Goal: Transaction & Acquisition: Obtain resource

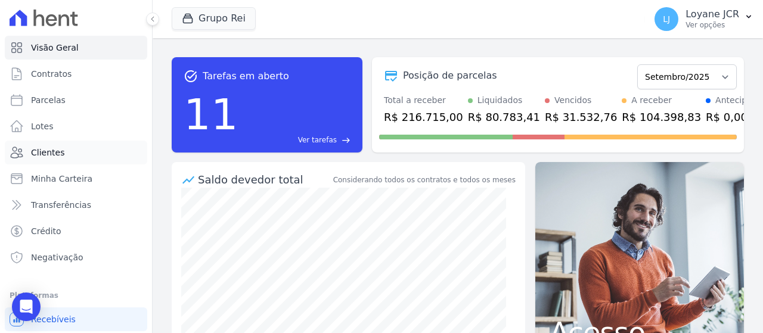
click at [71, 150] on link "Clientes" at bounding box center [76, 153] width 142 height 24
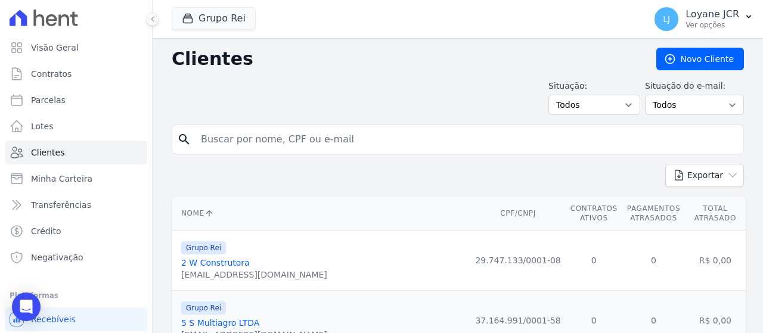
click at [255, 144] on input "search" at bounding box center [466, 139] width 544 height 24
paste input "350.274.441-68"
type input "350.274.441-68"
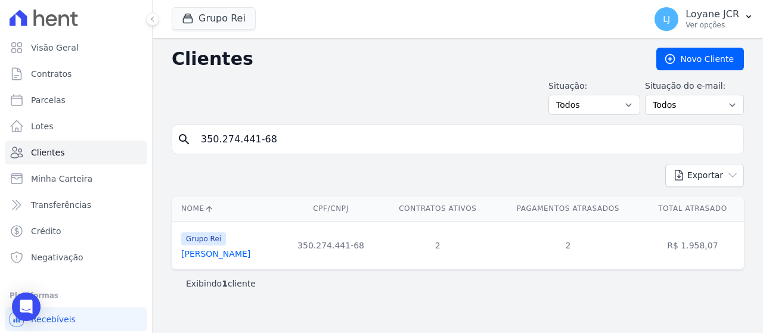
click at [218, 256] on link "[PERSON_NAME]" at bounding box center [215, 254] width 69 height 10
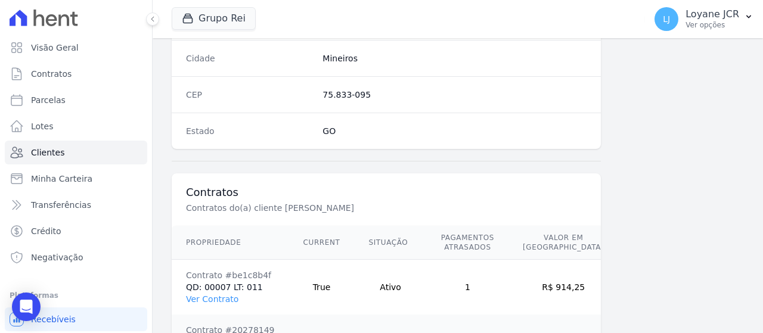
scroll to position [950, 0]
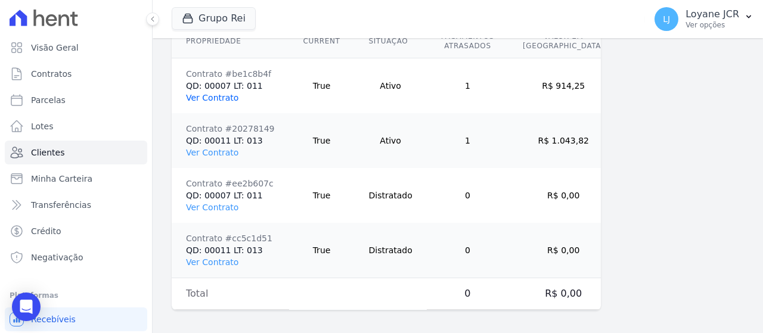
click at [218, 97] on link "Ver Contrato" at bounding box center [212, 98] width 52 height 10
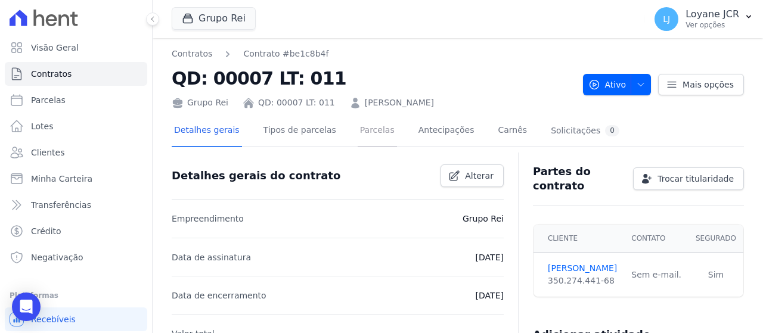
click at [357, 134] on link "Parcelas" at bounding box center [376, 132] width 39 height 32
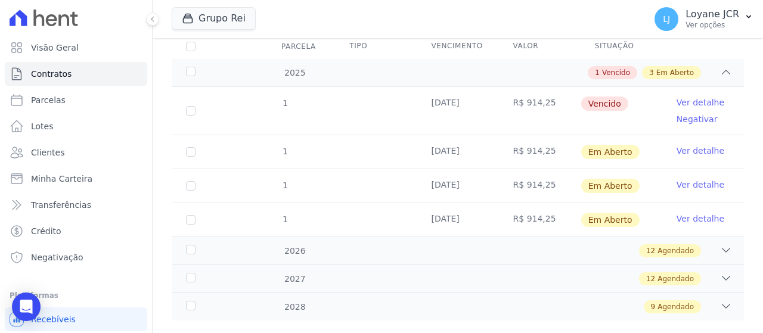
scroll to position [179, 0]
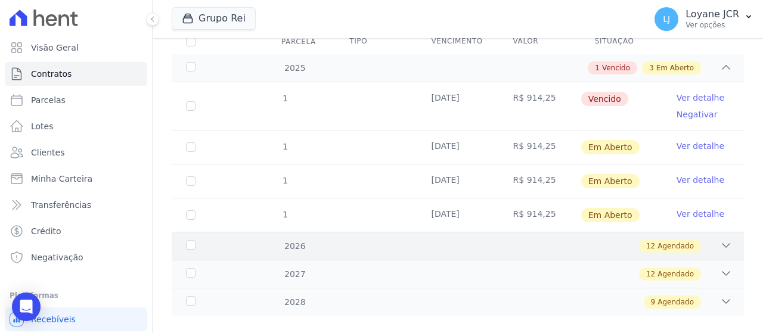
click at [275, 247] on div "12 Agendado" at bounding box center [485, 245] width 493 height 13
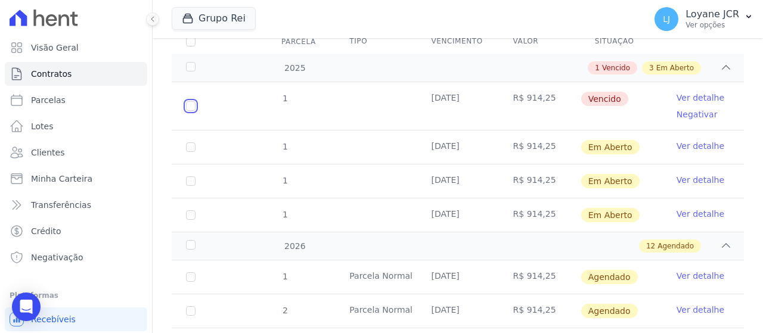
click at [193, 104] on input "checkbox" at bounding box center [191, 106] width 10 height 10
checkbox input "true"
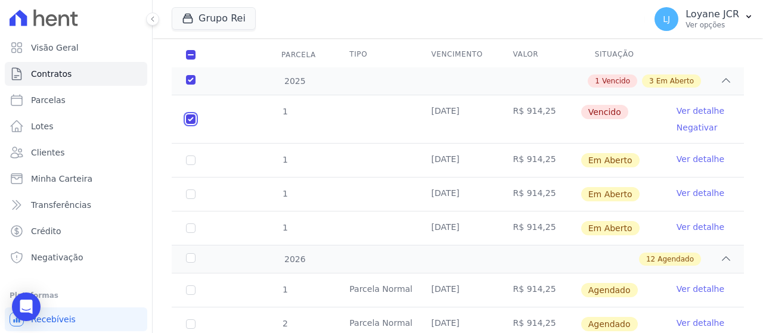
scroll to position [192, 0]
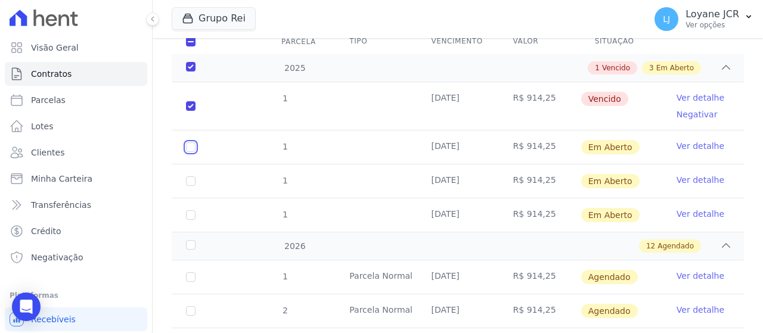
click at [193, 145] on input "checkbox" at bounding box center [191, 147] width 10 height 10
checkbox input "true"
click at [189, 185] on td "1" at bounding box center [191, 180] width 38 height 33
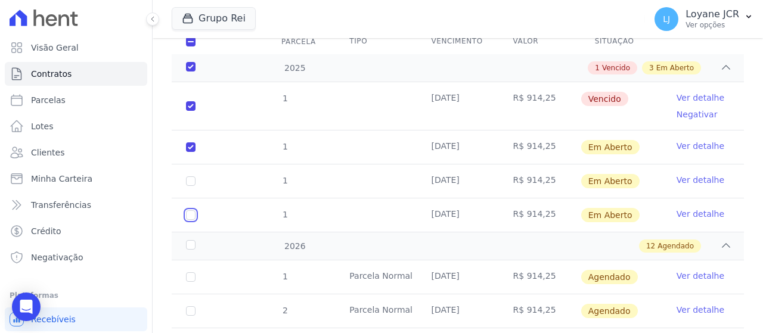
click at [187, 212] on input "checkbox" at bounding box center [191, 215] width 10 height 10
checkbox input "true"
click at [189, 182] on input "checkbox" at bounding box center [191, 181] width 10 height 10
checkbox input "true"
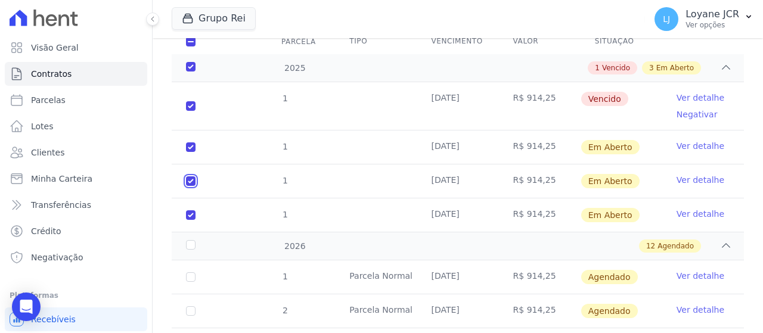
checkbox input "true"
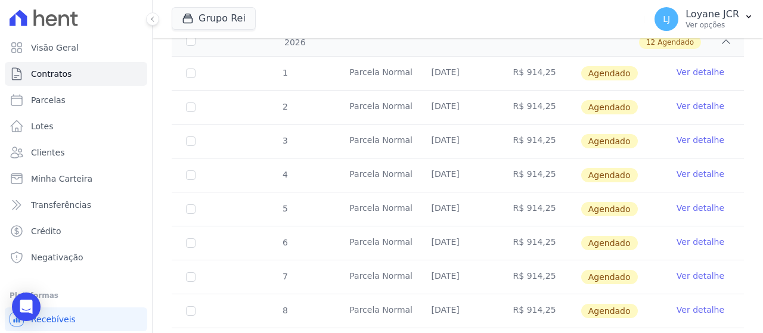
scroll to position [369, 0]
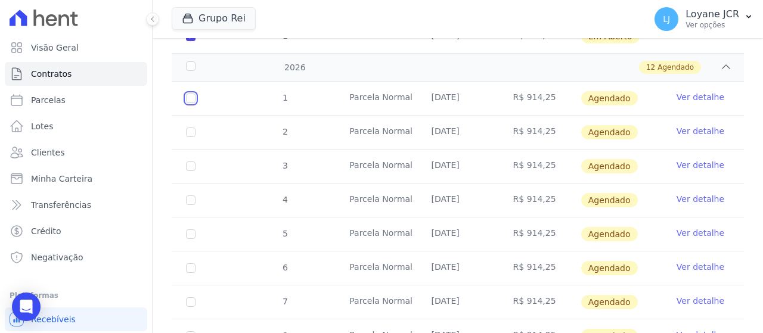
click at [192, 94] on input "checkbox" at bounding box center [191, 99] width 10 height 10
checkbox input "true"
click at [189, 129] on input "checkbox" at bounding box center [191, 132] width 10 height 10
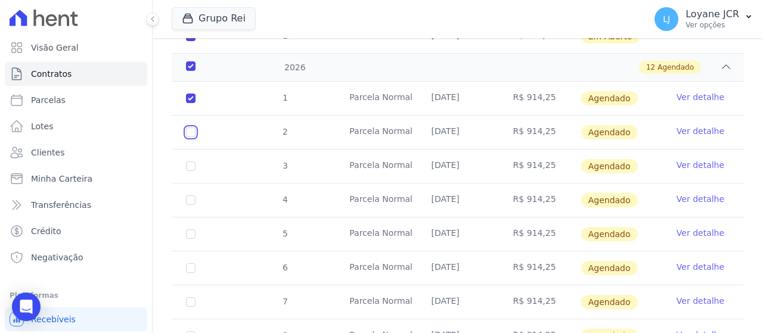
checkbox input "true"
click at [188, 163] on input "checkbox" at bounding box center [191, 166] width 10 height 10
checkbox input "true"
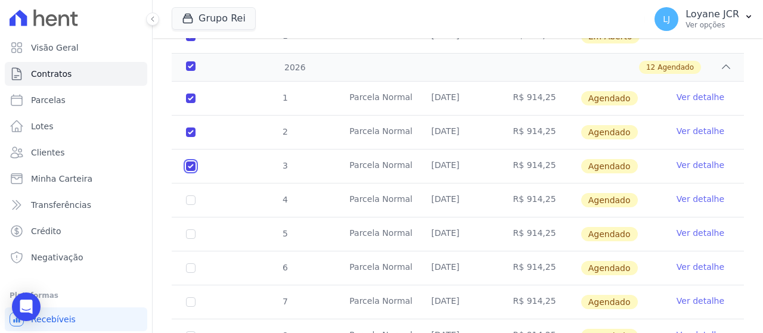
checkbox input "true"
click at [189, 200] on input "checkbox" at bounding box center [191, 200] width 10 height 10
checkbox input "true"
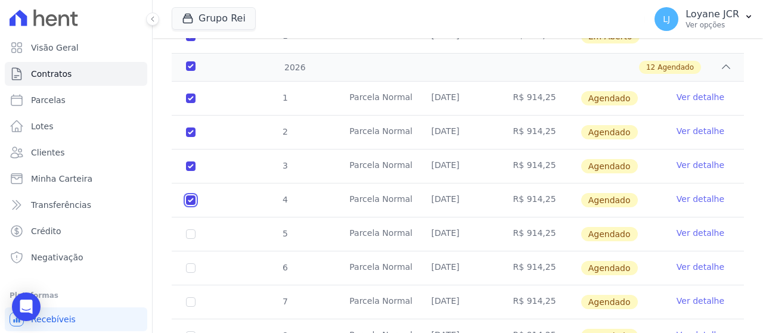
checkbox input "true"
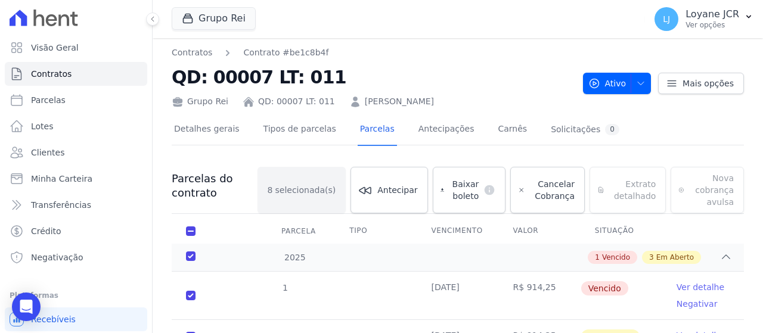
scroll to position [0, 0]
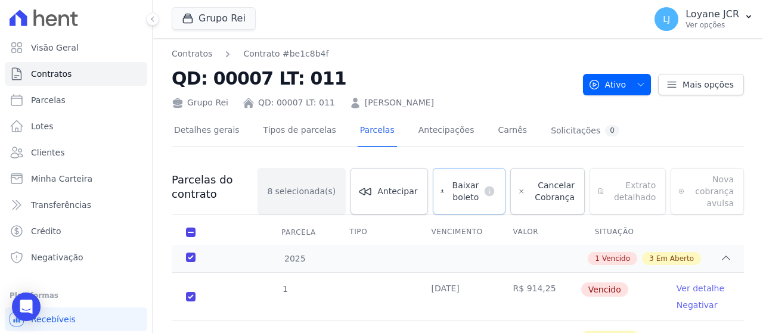
click at [474, 185] on span "Baixar boleto" at bounding box center [464, 191] width 30 height 24
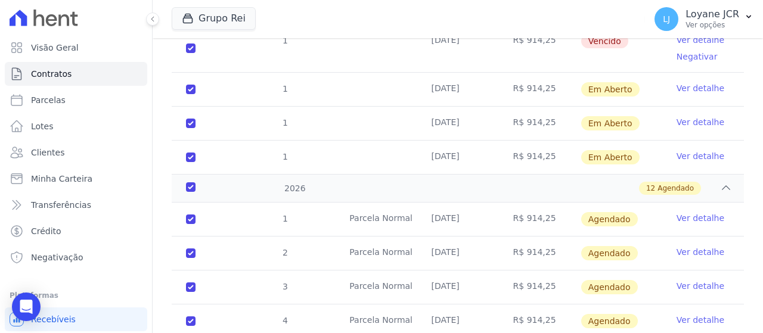
scroll to position [417, 0]
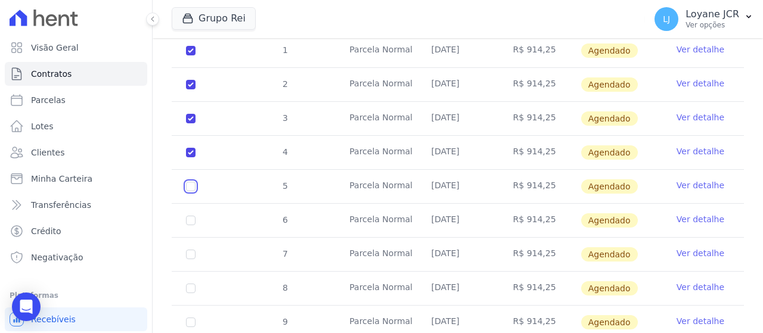
click at [192, 182] on input "checkbox" at bounding box center [191, 187] width 10 height 10
checkbox input "true"
click at [188, 217] on input "checkbox" at bounding box center [191, 221] width 10 height 10
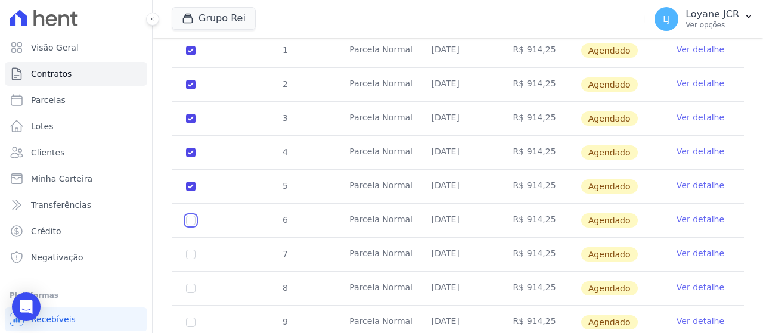
checkbox input "true"
click at [186, 250] on input "checkbox" at bounding box center [191, 255] width 10 height 10
checkbox input "true"
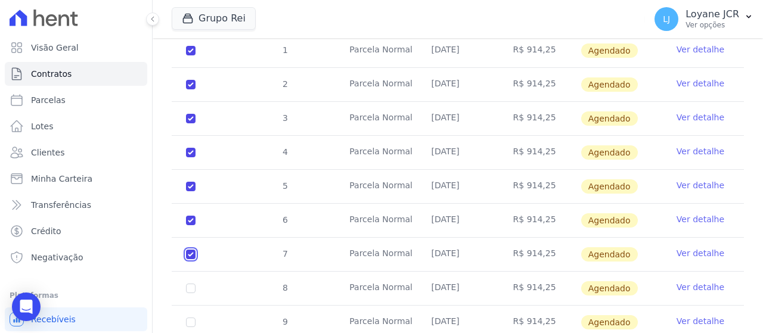
checkbox input "true"
click at [187, 284] on input "checkbox" at bounding box center [191, 289] width 10 height 10
checkbox input "true"
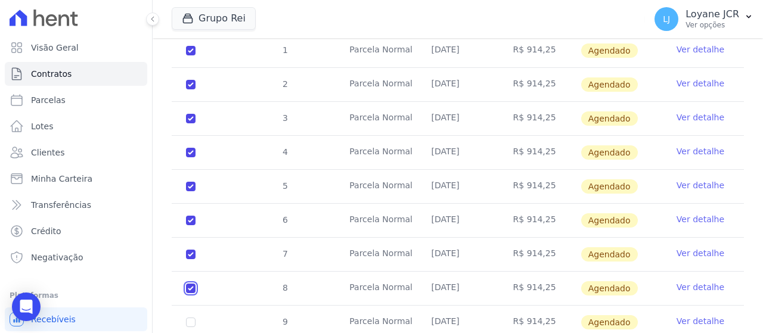
checkbox input "true"
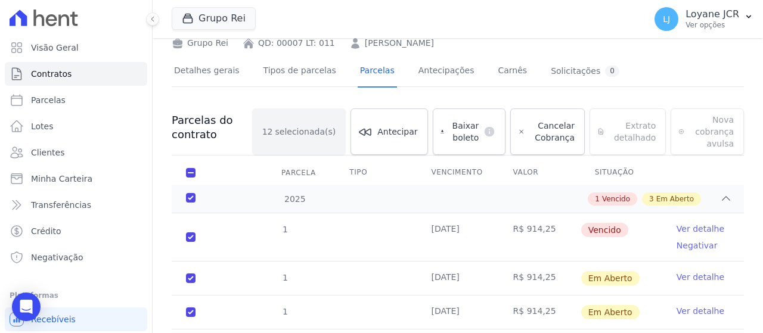
scroll to position [0, 0]
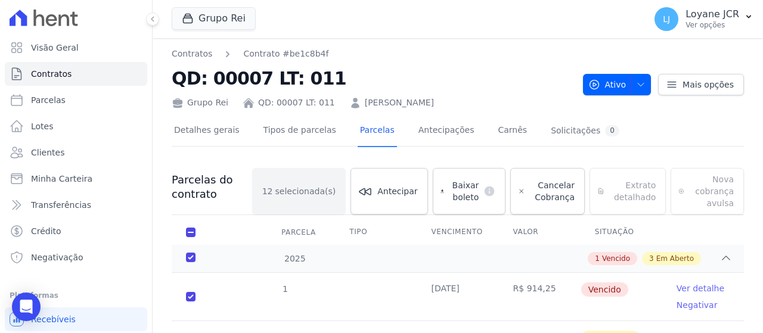
click at [467, 29] on div "Grupo Rei Você possui apenas um empreendimento Aplicar" at bounding box center [406, 18] width 468 height 39
drag, startPoint x: 475, startPoint y: 1, endPoint x: 382, endPoint y: 36, distance: 99.9
click at [382, 35] on div "Grupo Rei Você possui apenas um empreendimento Aplicar" at bounding box center [406, 18] width 468 height 39
click at [155, 16] on icon at bounding box center [152, 18] width 7 height 7
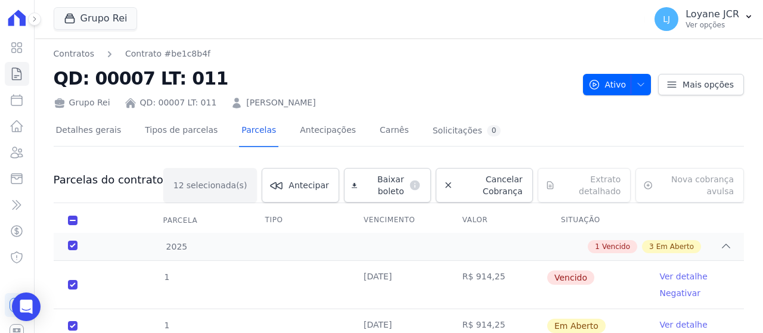
click at [33, 29] on div at bounding box center [27, 19] width 13 height 38
click at [36, 22] on icon at bounding box center [34, 18] width 7 height 7
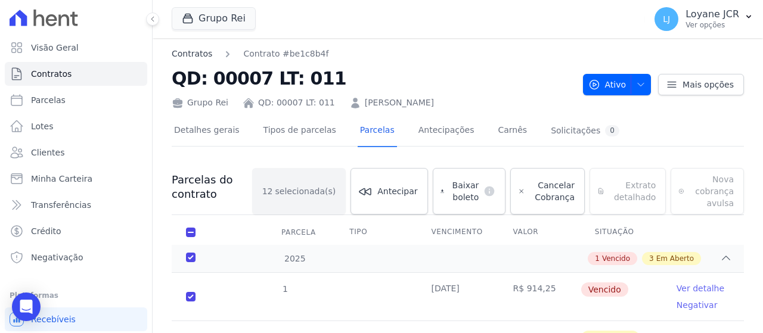
click at [188, 54] on link "Contratos" at bounding box center [192, 54] width 41 height 13
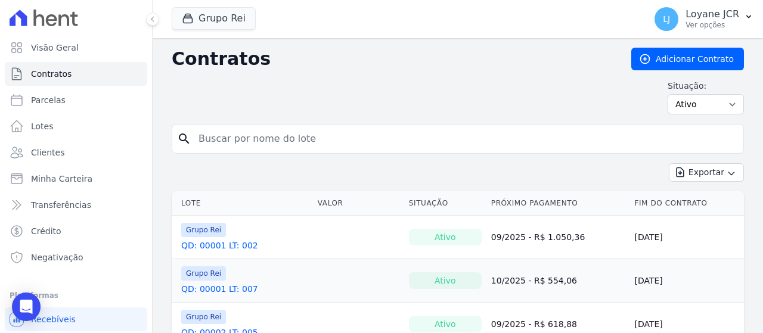
click at [225, 140] on input "search" at bounding box center [464, 139] width 547 height 24
paste input "ANALICE FERREIRA DE MELO"
type input "ANALICE FERREIRA DE MELO"
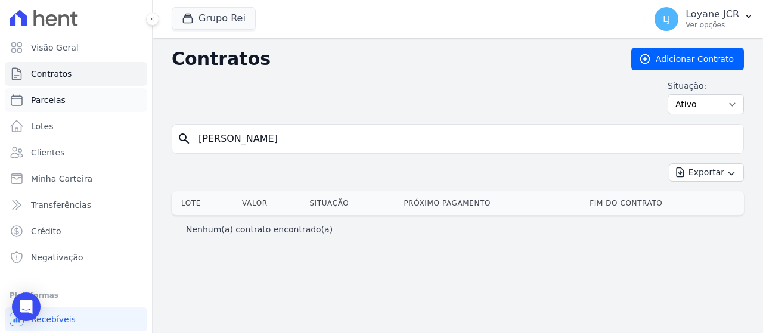
click at [73, 102] on link "Parcelas" at bounding box center [76, 100] width 142 height 24
drag, startPoint x: 322, startPoint y: 138, endPoint x: 299, endPoint y: 95, distance: 48.8
click at [299, 95] on div "Situação: Ativo Todos Pausado Distratado Rascunho Expirado Encerrado" at bounding box center [458, 97] width 572 height 35
select select
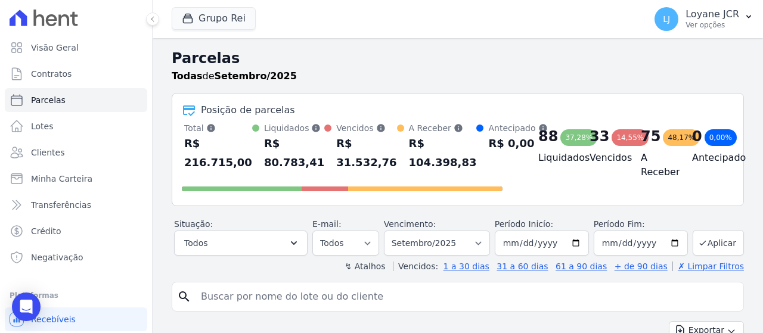
scroll to position [119, 0]
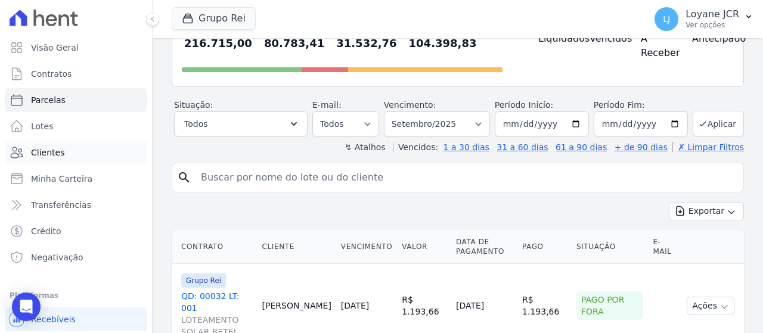
click at [46, 145] on link "Clientes" at bounding box center [76, 153] width 142 height 24
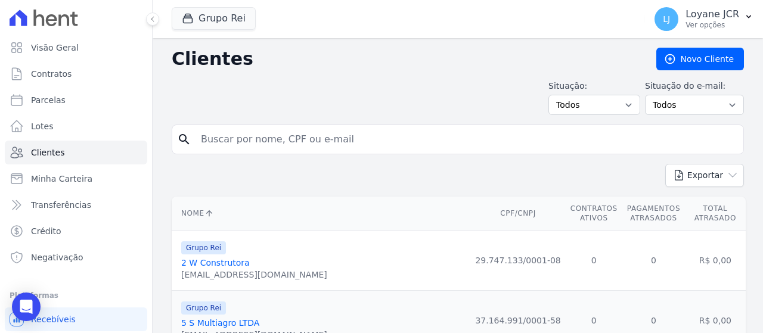
click at [365, 138] on input "search" at bounding box center [466, 139] width 544 height 24
paste input "ANALICE FERREIRA DE MELO"
type input "ANALICE FERREIRA DE MELO"
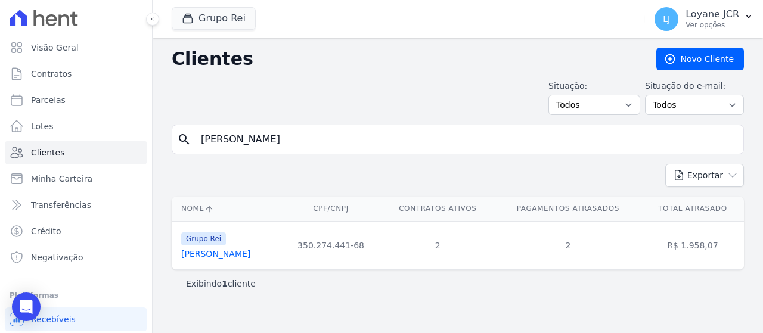
click at [249, 254] on link "Analice Ferreira De Melo" at bounding box center [215, 254] width 69 height 10
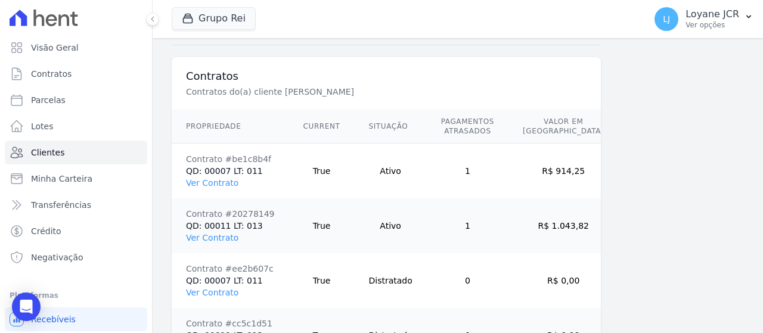
scroll to position [830, 0]
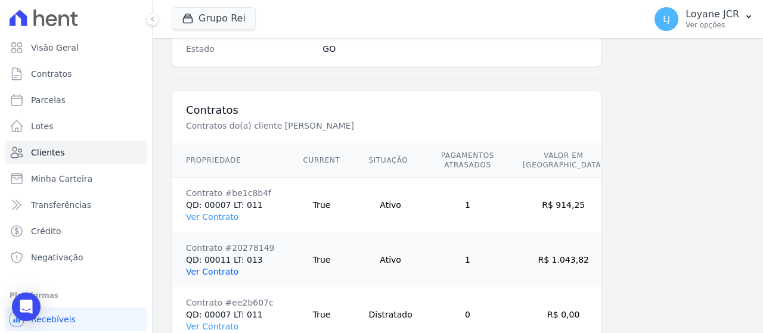
click at [200, 267] on link "Ver Contrato" at bounding box center [212, 272] width 52 height 10
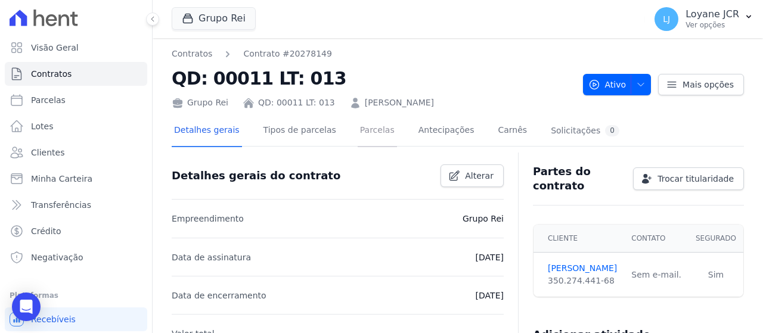
click at [360, 129] on link "Parcelas" at bounding box center [376, 132] width 39 height 32
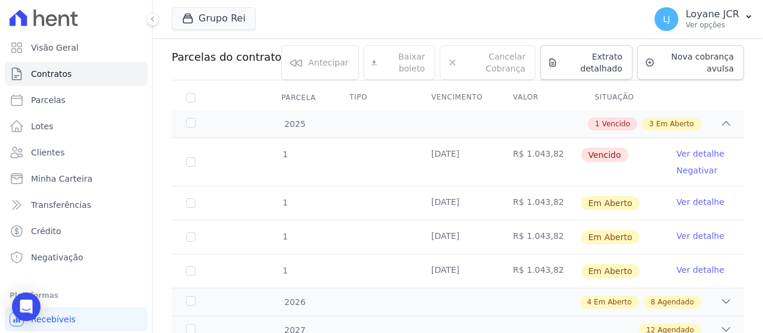
scroll to position [179, 0]
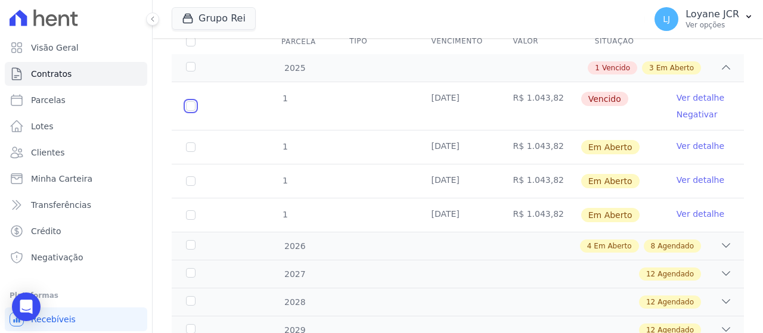
click at [194, 103] on input "checkbox" at bounding box center [191, 106] width 10 height 10
checkbox input "true"
click at [192, 146] on input "checkbox" at bounding box center [191, 147] width 10 height 10
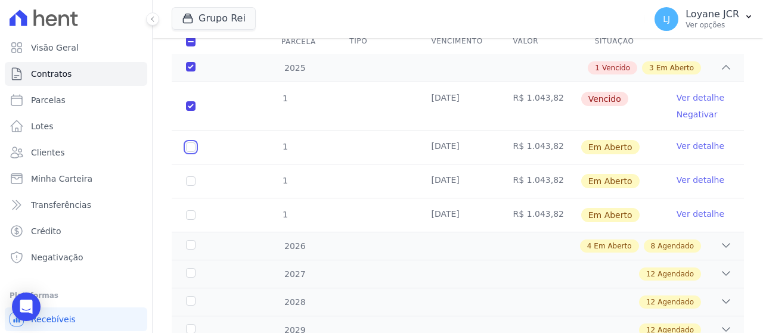
checkbox input "true"
click at [185, 179] on td "1" at bounding box center [191, 180] width 38 height 33
click at [191, 180] on input "checkbox" at bounding box center [191, 181] width 10 height 10
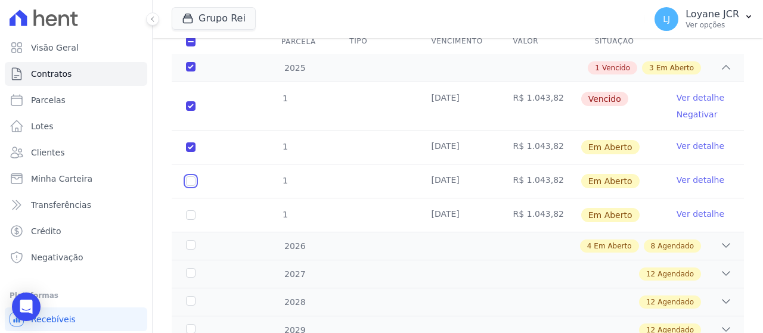
checkbox input "true"
click at [189, 216] on input "checkbox" at bounding box center [191, 215] width 10 height 10
checkbox input "true"
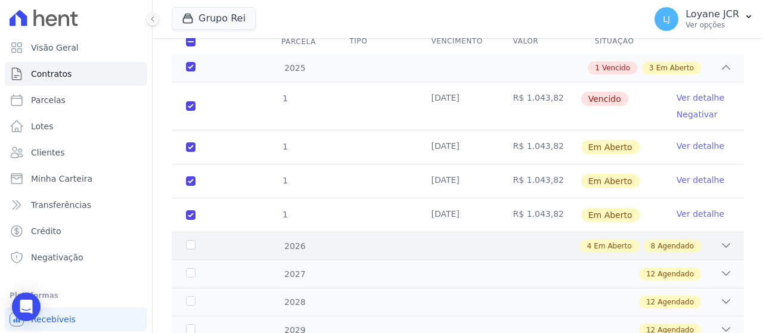
click at [192, 244] on div "2026" at bounding box center [207, 246] width 48 height 13
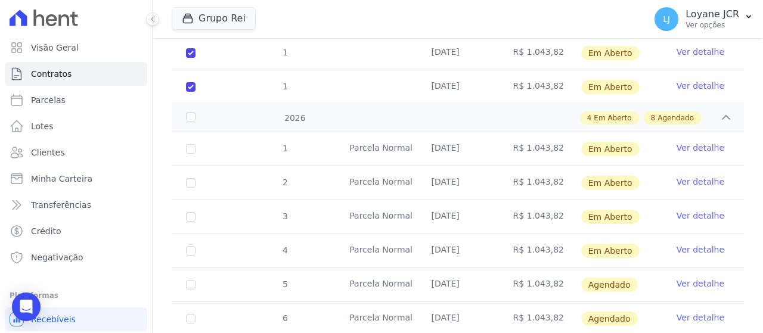
scroll to position [369, 0]
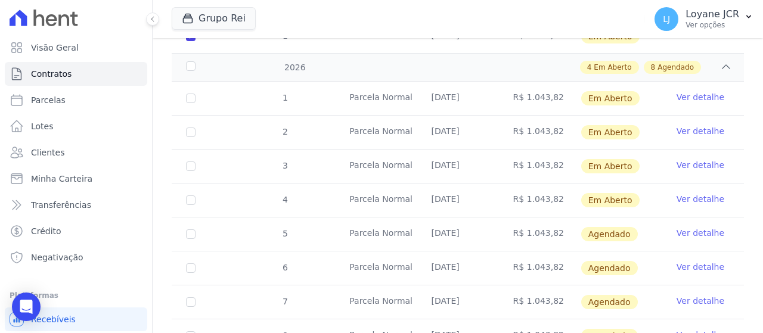
click at [189, 102] on td "1" at bounding box center [191, 98] width 38 height 33
click at [192, 96] on input "checkbox" at bounding box center [191, 99] width 10 height 10
checkbox input "true"
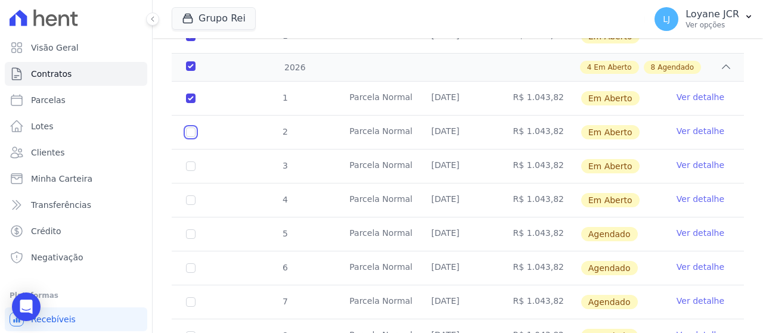
click at [194, 129] on input "checkbox" at bounding box center [191, 132] width 10 height 10
checkbox input "true"
click at [194, 164] on input "checkbox" at bounding box center [191, 166] width 10 height 10
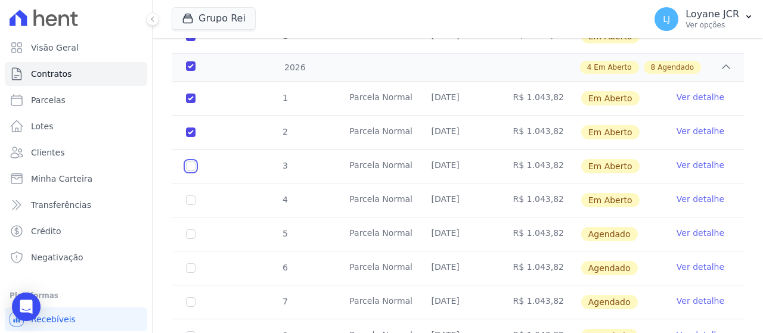
checkbox input "true"
click at [191, 195] on input "checkbox" at bounding box center [191, 200] width 10 height 10
checkbox input "true"
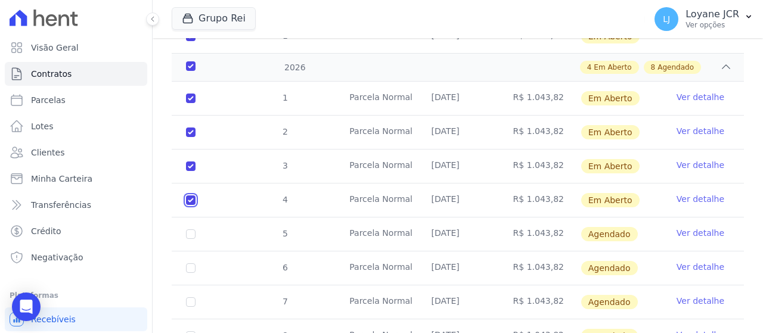
checkbox input "true"
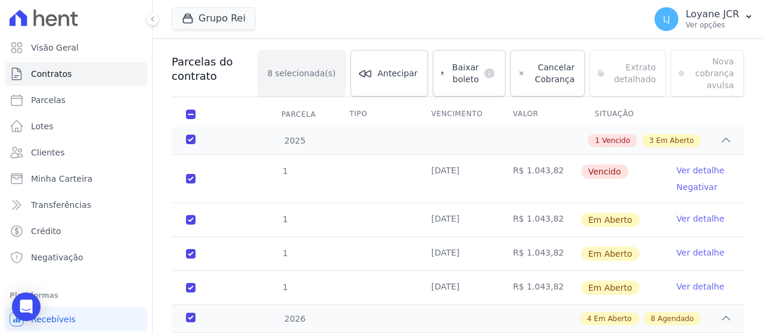
scroll to position [12, 0]
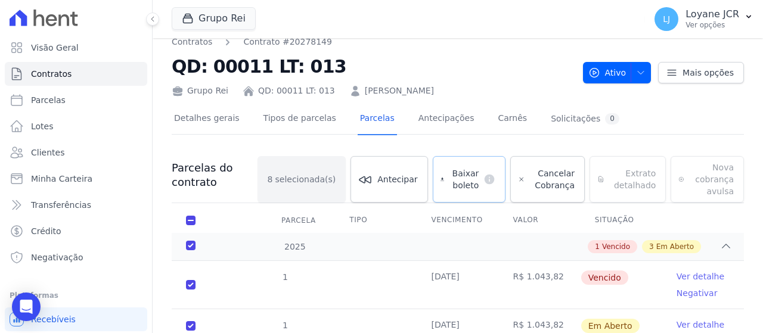
click at [463, 176] on span "Baixar boleto" at bounding box center [464, 179] width 30 height 24
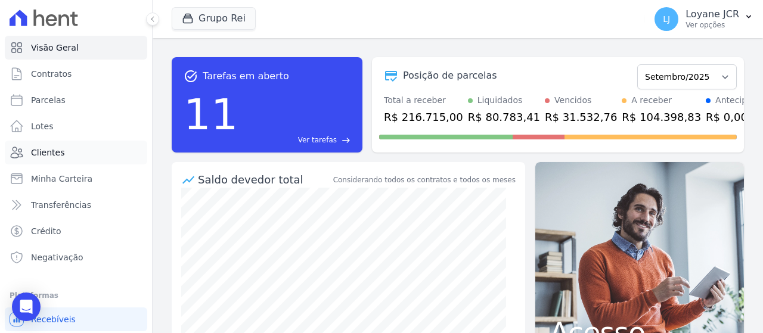
click at [73, 151] on link "Clientes" at bounding box center [76, 153] width 142 height 24
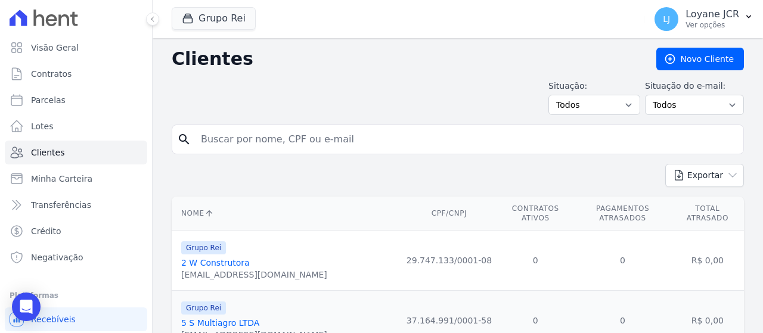
click at [279, 138] on input "search" at bounding box center [466, 139] width 544 height 24
paste input "03962220135"
type input "03962220135"
